Goal: Complete application form: Complete application form

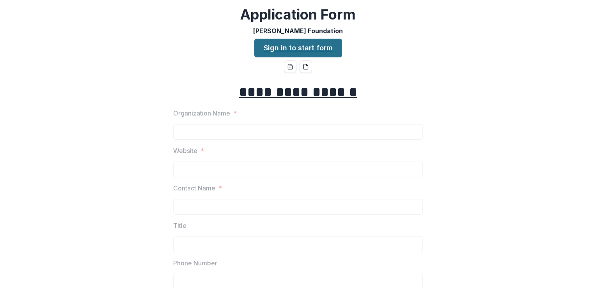
click at [294, 47] on link "Sign in to start form" at bounding box center [298, 48] width 88 height 19
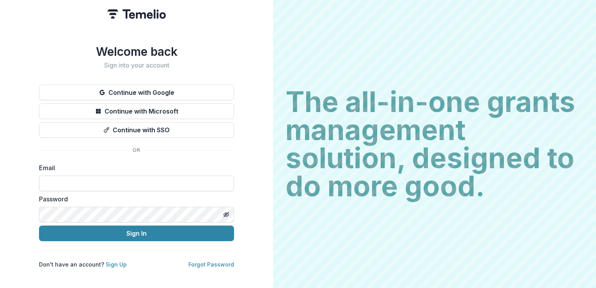
click at [78, 183] on input at bounding box center [136, 183] width 195 height 16
type input "**********"
click at [39, 225] on button "Sign In" at bounding box center [136, 233] width 195 height 16
